Goal: Find specific page/section: Find specific page/section

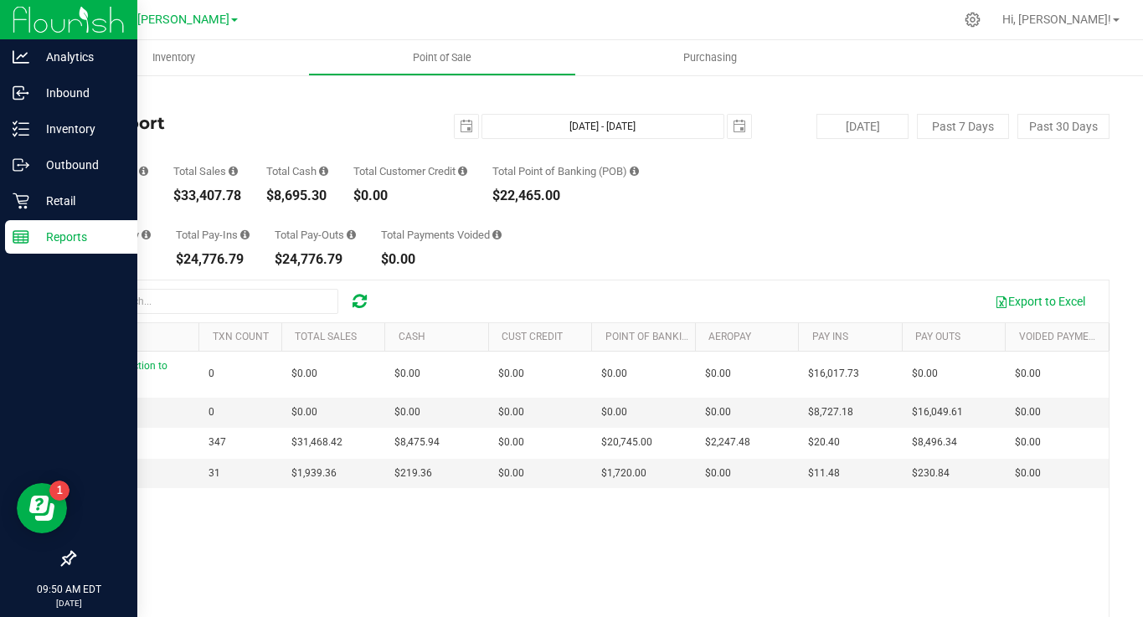
click at [27, 234] on line at bounding box center [20, 234] width 15 height 0
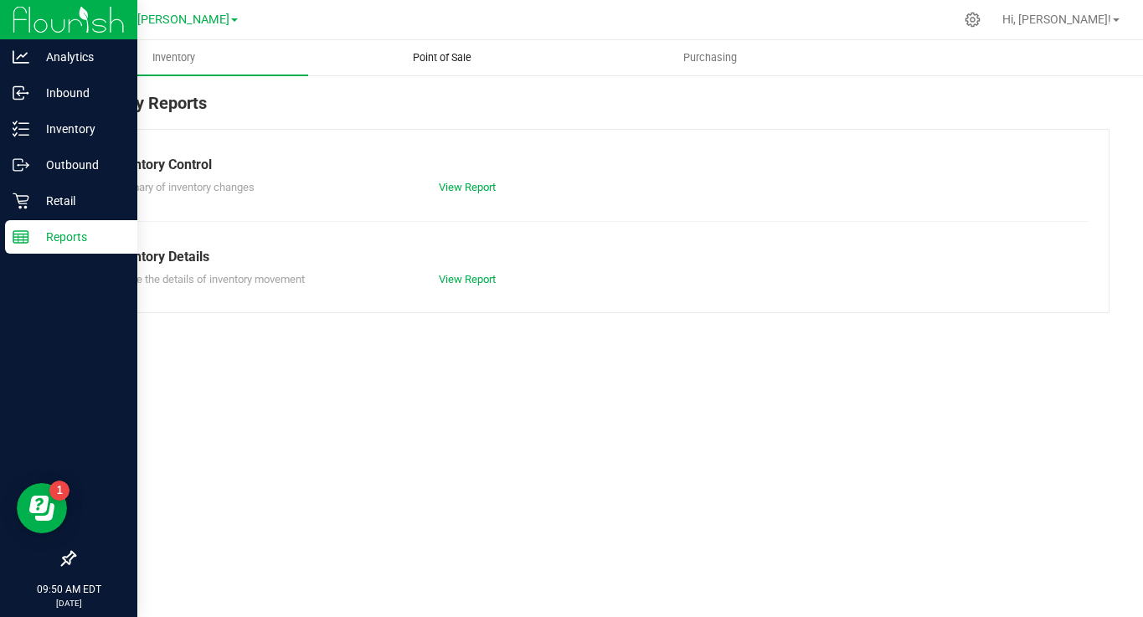
click at [445, 59] on span "Point of Sale" at bounding box center [442, 57] width 104 height 15
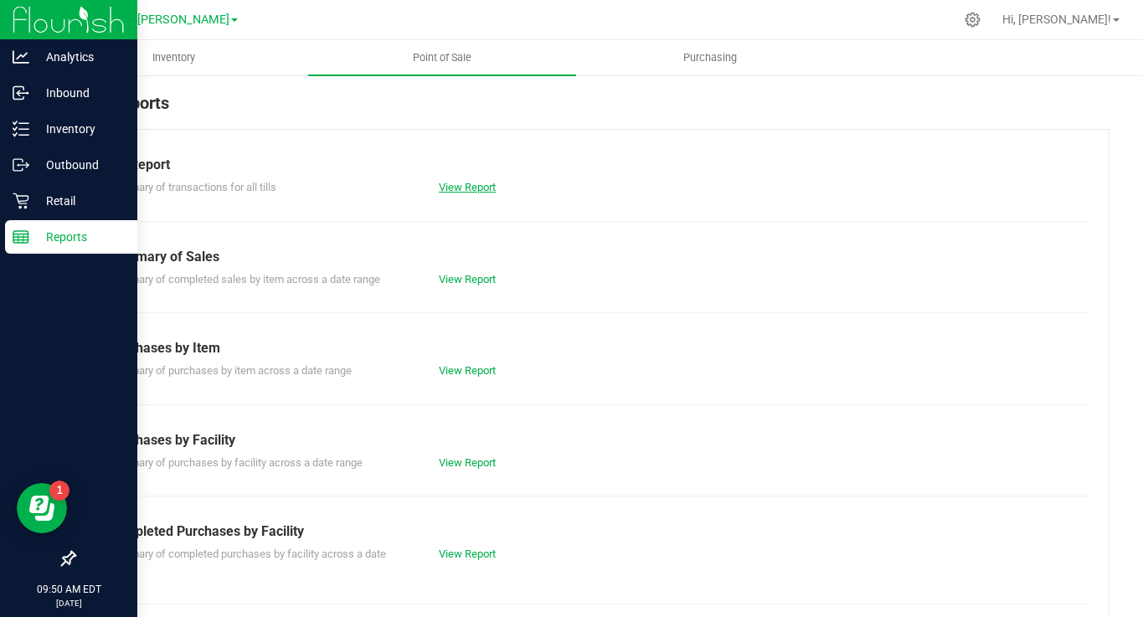
click at [450, 186] on link "View Report" at bounding box center [467, 187] width 57 height 13
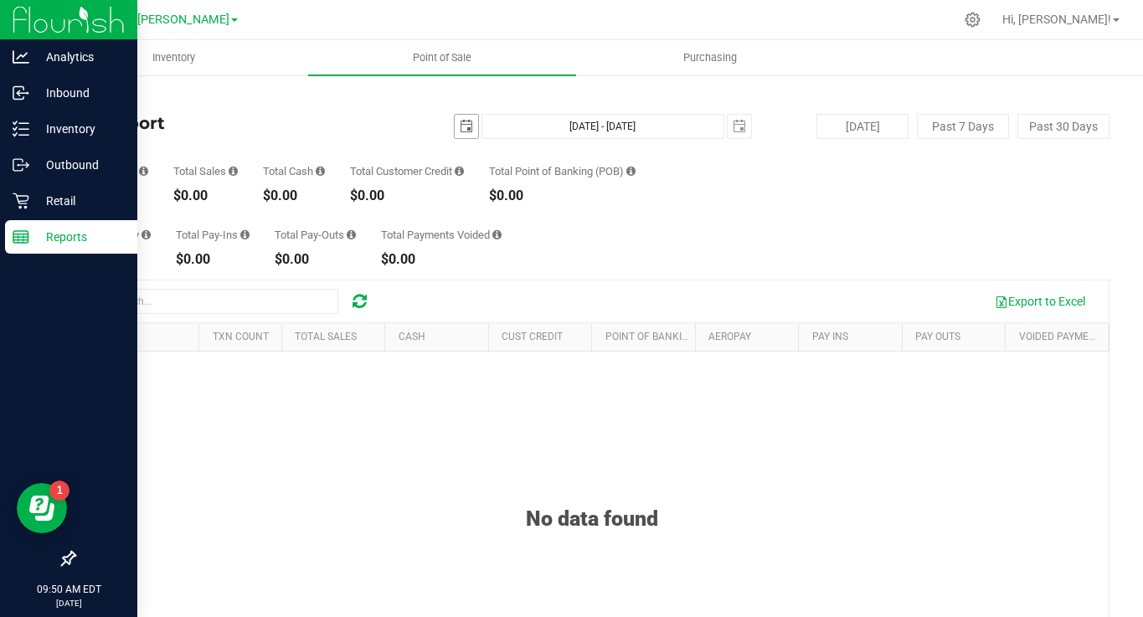
click at [472, 119] on span "select" at bounding box center [466, 126] width 23 height 23
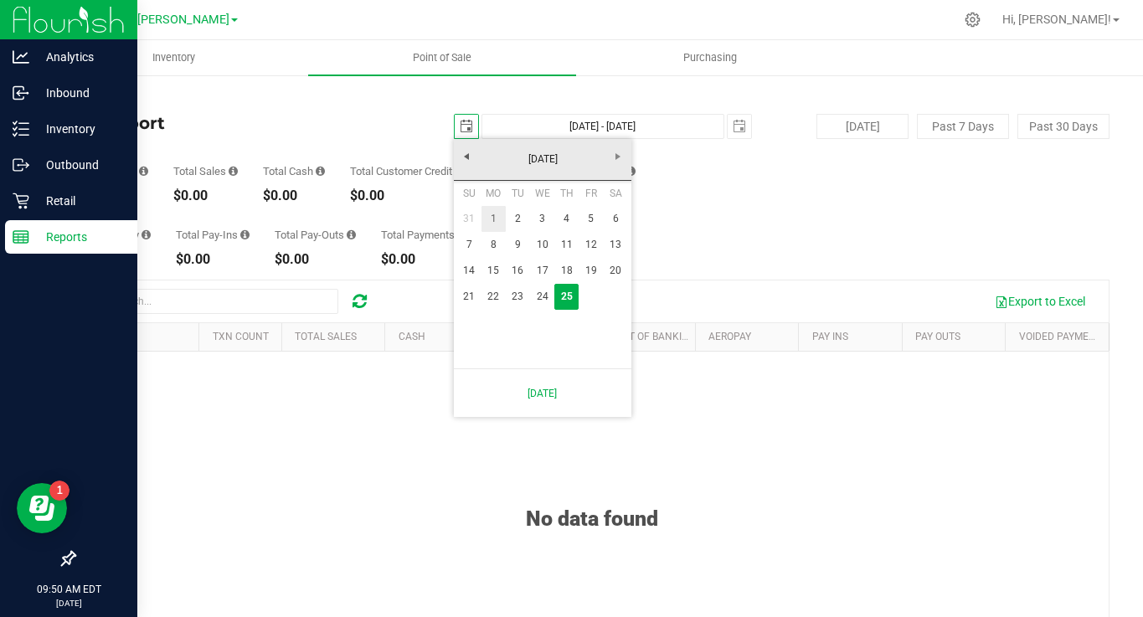
click at [500, 222] on link "1" at bounding box center [493, 219] width 24 height 26
type input "[DATE]"
type input "[DATE] - [DATE]"
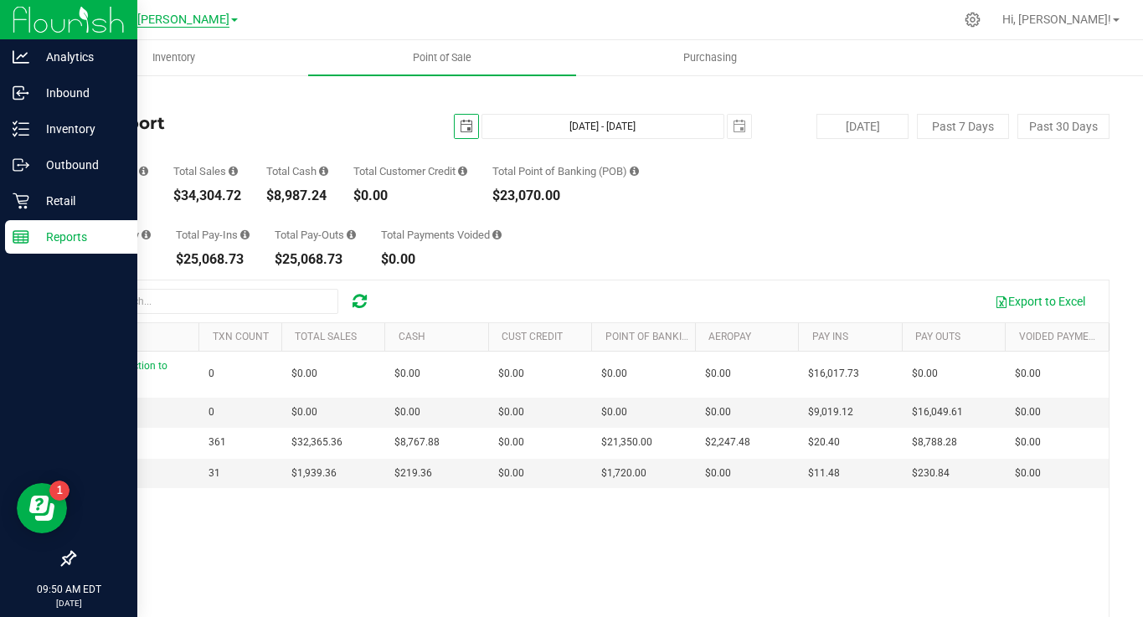
click at [203, 15] on span "GA1 - [PERSON_NAME]" at bounding box center [167, 20] width 125 height 15
click at [190, 72] on link "GA2 - [GEOGRAPHIC_DATA]" at bounding box center [171, 81] width 244 height 23
click at [208, 20] on span "GA2 - [GEOGRAPHIC_DATA]" at bounding box center [166, 20] width 147 height 15
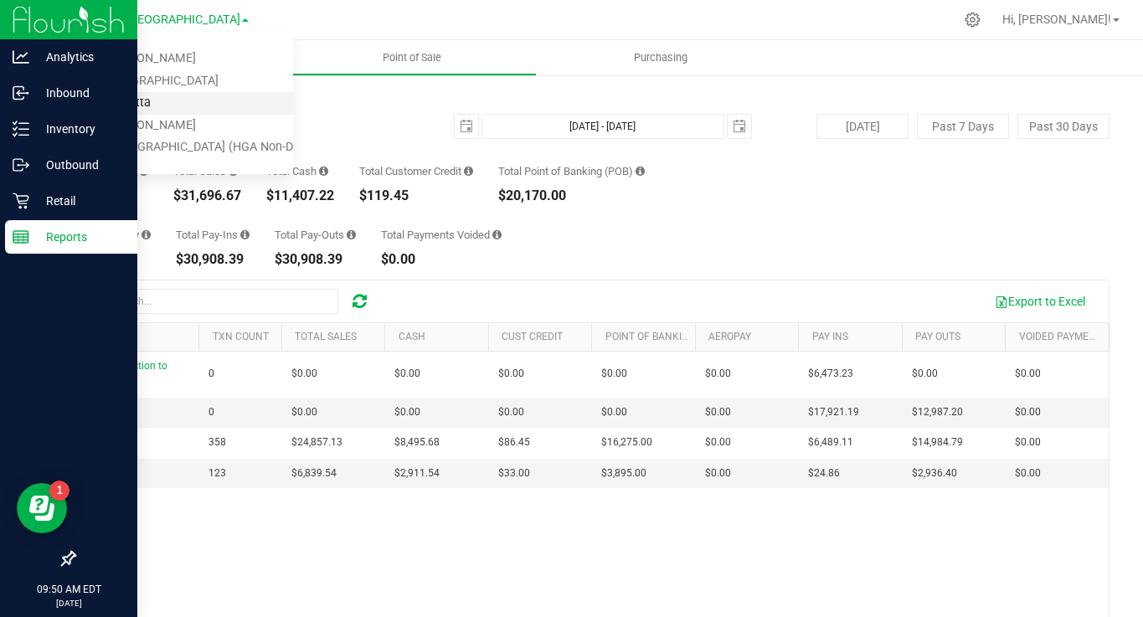
click at [173, 104] on link "GA3 - Marietta" at bounding box center [171, 103] width 244 height 23
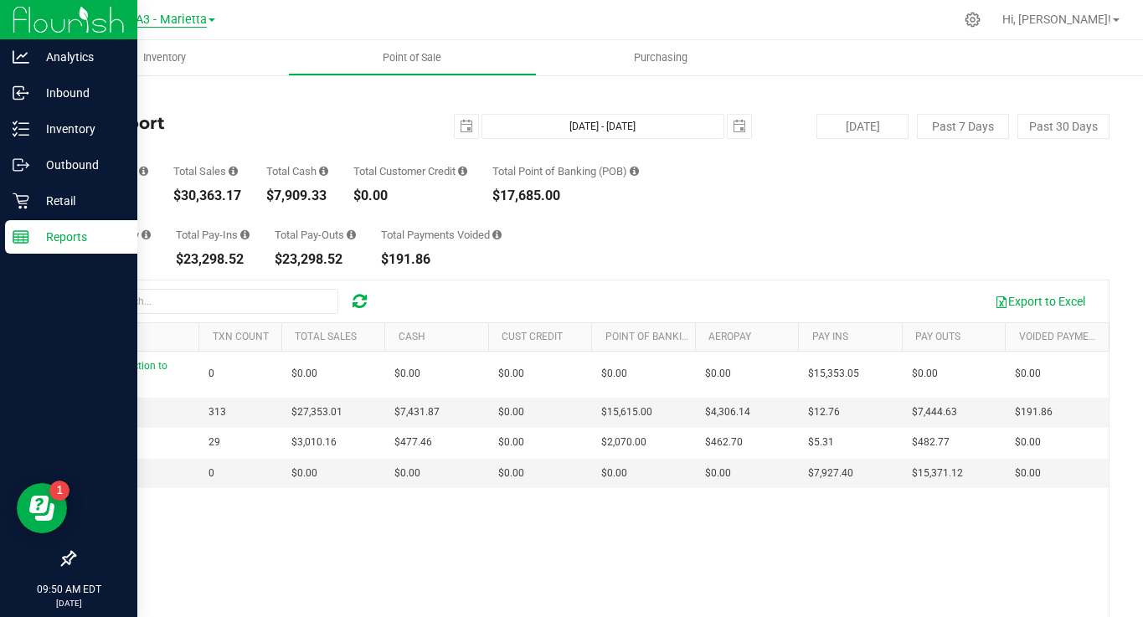
click at [206, 27] on span "GA3 - Marietta" at bounding box center [167, 20] width 80 height 15
click at [180, 121] on link "GA4 - [PERSON_NAME]" at bounding box center [171, 126] width 244 height 23
